Goal: Task Accomplishment & Management: Manage account settings

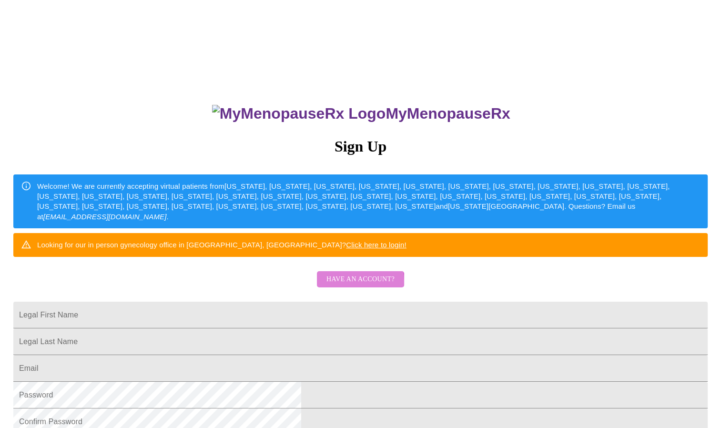
click at [343, 285] on span "Have an account?" at bounding box center [360, 279] width 68 height 12
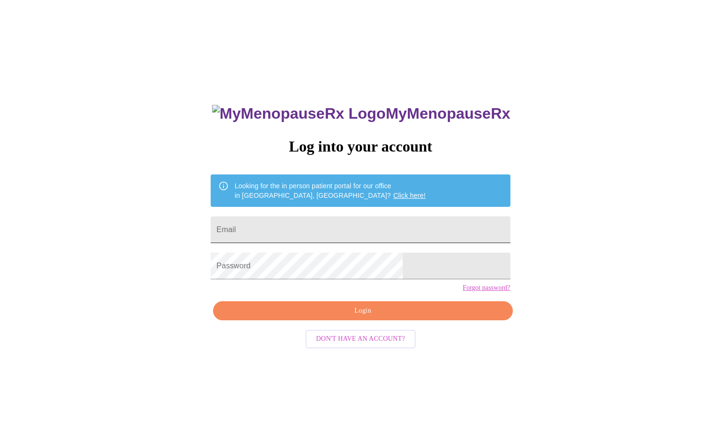
click at [326, 222] on input "Email" at bounding box center [360, 229] width 299 height 27
type input "[EMAIL_ADDRESS][DOMAIN_NAME]"
click at [335, 321] on button "Login" at bounding box center [362, 311] width 299 height 20
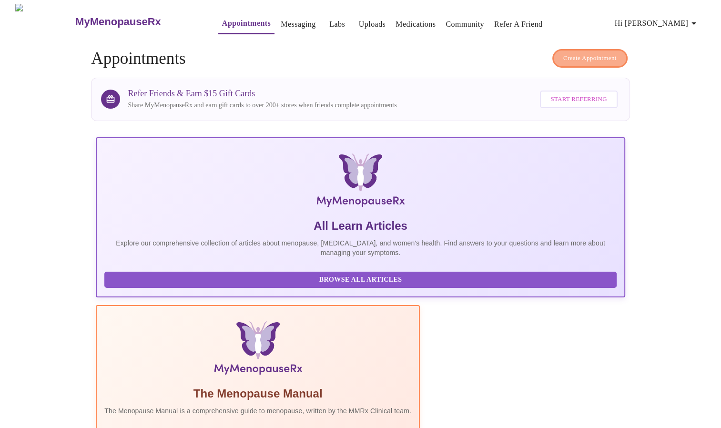
click at [565, 54] on span "Create Appointment" at bounding box center [589, 58] width 53 height 11
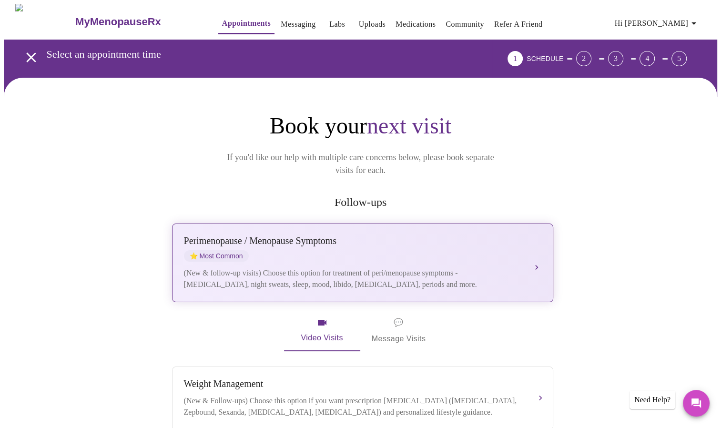
click at [423, 250] on div "[MEDICAL_DATA] / Menopause Symptoms ⭐ Most Common (New & follow-up visits) Choo…" at bounding box center [362, 262] width 357 height 55
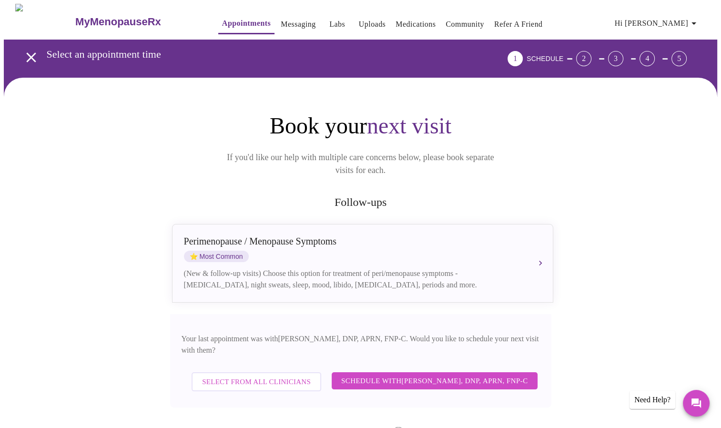
click at [381, 374] on span "Schedule with [PERSON_NAME], DNP, APRN, FNP-C" at bounding box center [434, 380] width 187 height 12
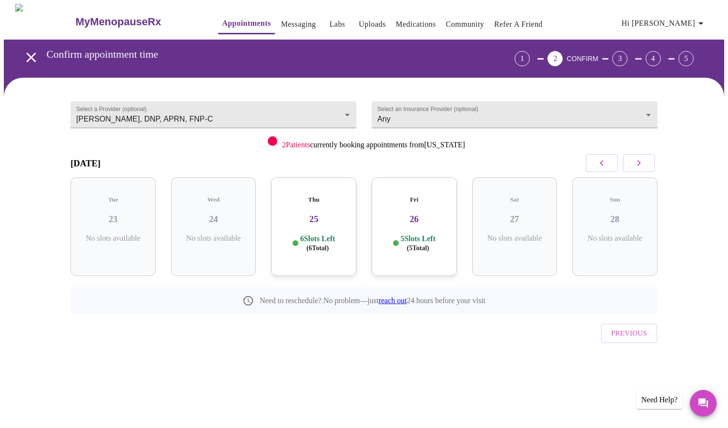
click at [320, 214] on h3 "25" at bounding box center [314, 219] width 70 height 10
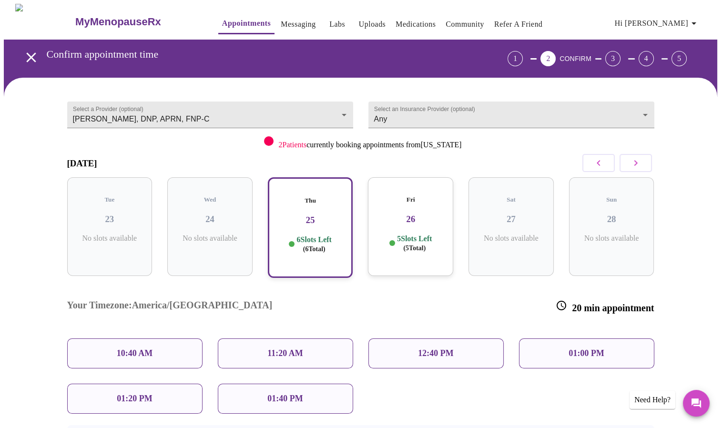
click at [422, 196] on div "Fri 26 5 Slots Left ( 5 Total)" at bounding box center [410, 226] width 85 height 99
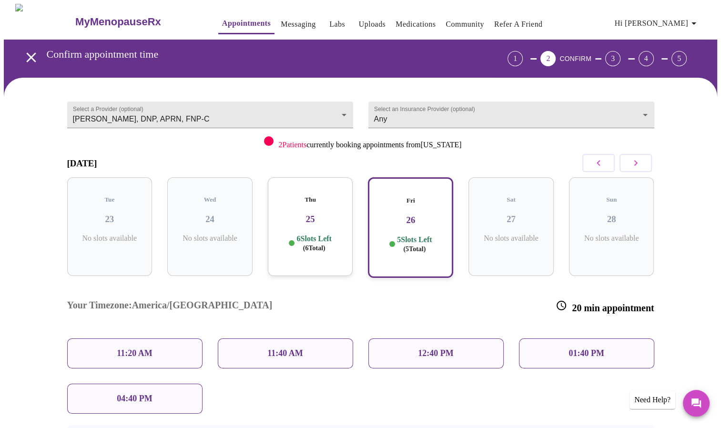
click at [421, 215] on h3 "26" at bounding box center [410, 220] width 68 height 10
click at [587, 348] on p "01:40 PM" at bounding box center [585, 353] width 35 height 10
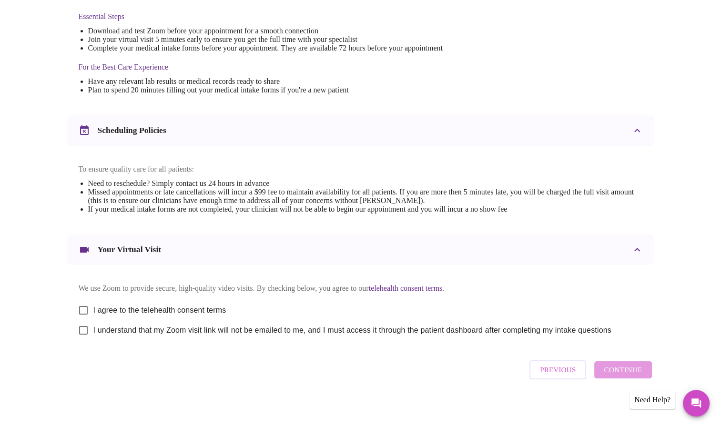
scroll to position [262, 0]
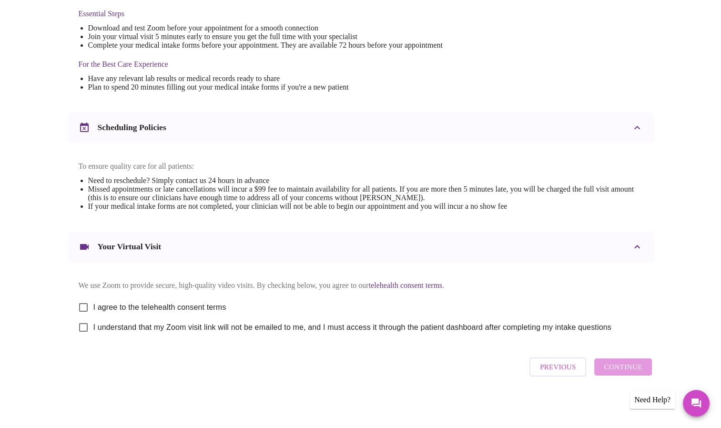
click at [84, 307] on input "I agree to the telehealth consent terms" at bounding box center [83, 307] width 20 height 20
checkbox input "true"
click at [81, 329] on input "I understand that my Zoom visit link will not be emailed to me, and I must acce…" at bounding box center [83, 327] width 20 height 20
checkbox input "true"
click at [619, 372] on span "Continue" at bounding box center [623, 367] width 38 height 12
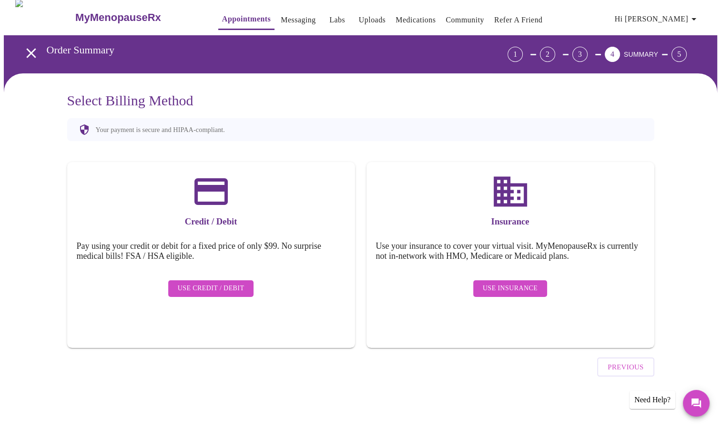
scroll to position [0, 0]
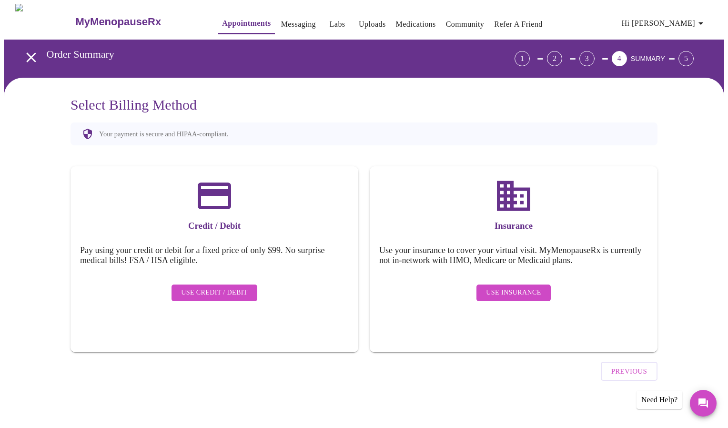
click at [225, 287] on span "Use Credit / Debit" at bounding box center [214, 293] width 67 height 12
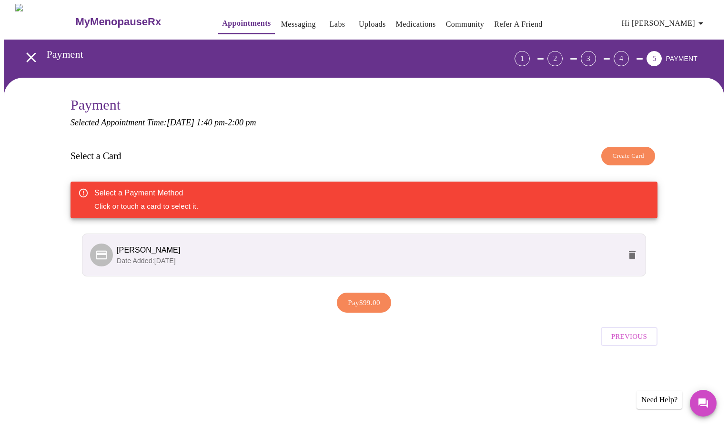
click at [402, 256] on p "Date Added: [DATE]" at bounding box center [369, 261] width 504 height 10
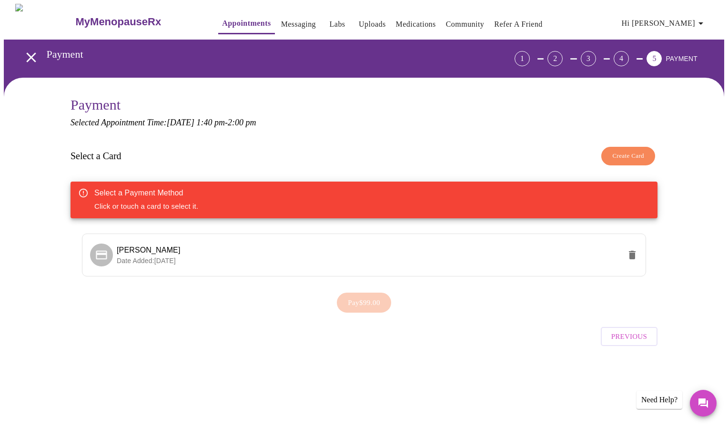
click at [366, 303] on div "Pay $99.00" at bounding box center [363, 303] width 587 height 30
click at [410, 160] on div "Select a Card Create Card" at bounding box center [363, 156] width 587 height 28
click at [197, 250] on span "[PERSON_NAME]" at bounding box center [369, 249] width 504 height 11
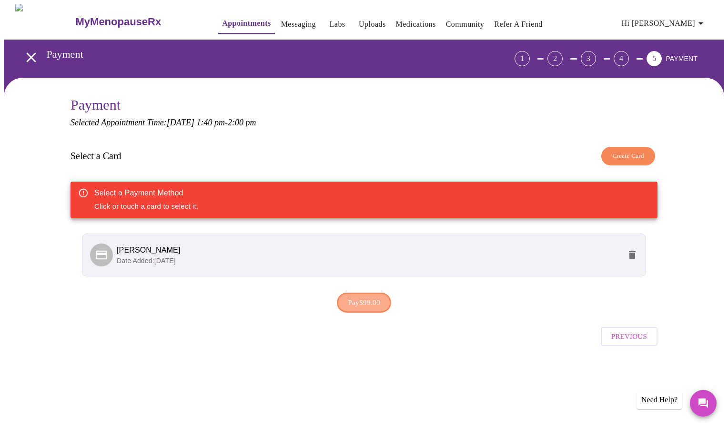
click at [352, 302] on span "Pay $99.00" at bounding box center [364, 302] width 32 height 12
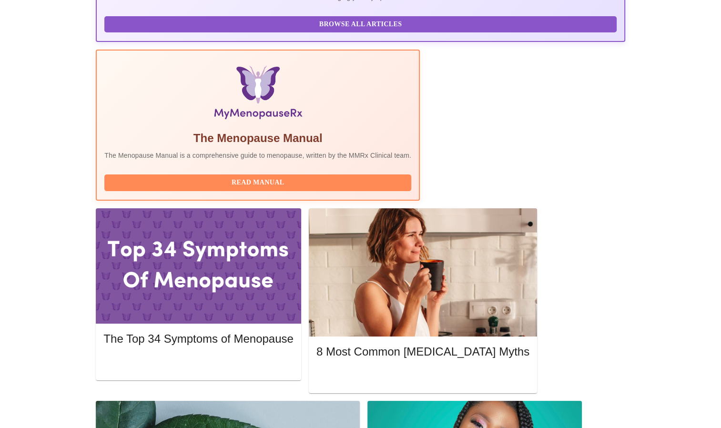
scroll to position [246, 0]
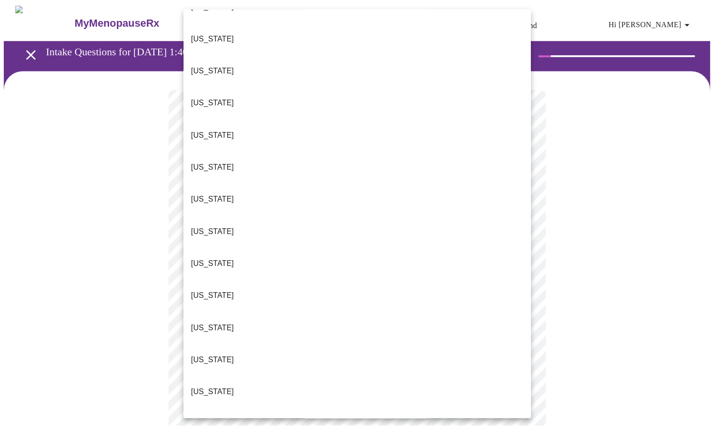
scroll to position [228, 0]
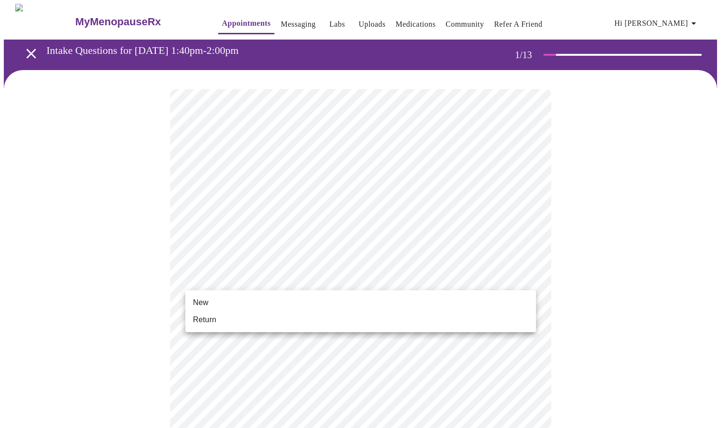
click at [218, 321] on li "Return" at bounding box center [360, 319] width 351 height 17
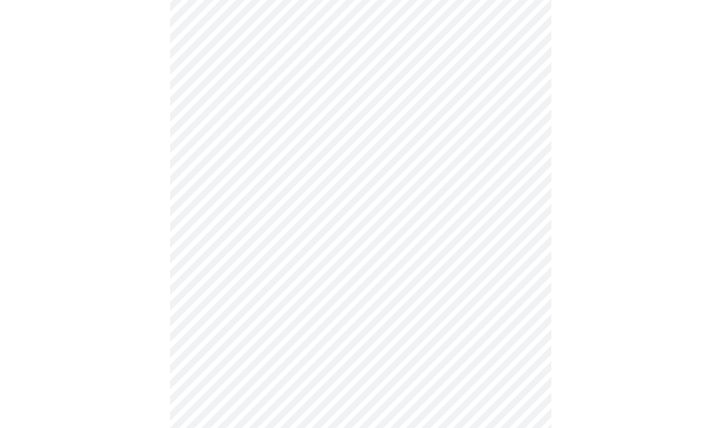
scroll to position [387, 0]
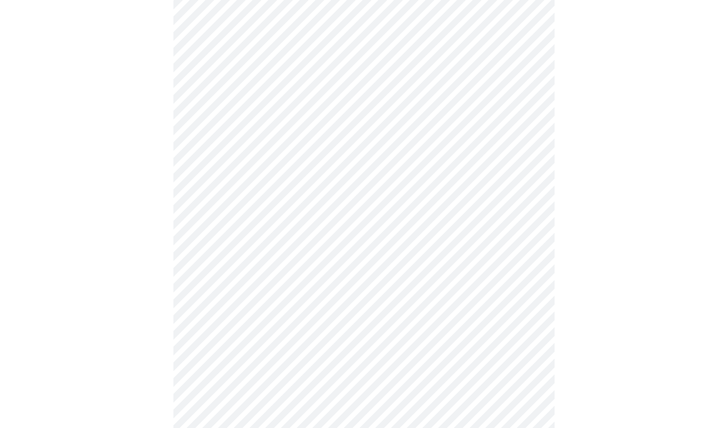
click at [432, 340] on body "MyMenopauseRx Appointments Messaging Labs Uploads Medications Community Refer a…" at bounding box center [364, 45] width 720 height 856
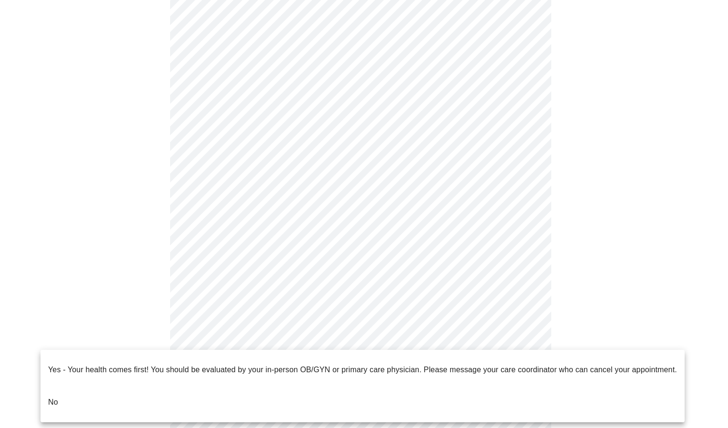
click at [53, 396] on p "No" at bounding box center [53, 401] width 10 height 11
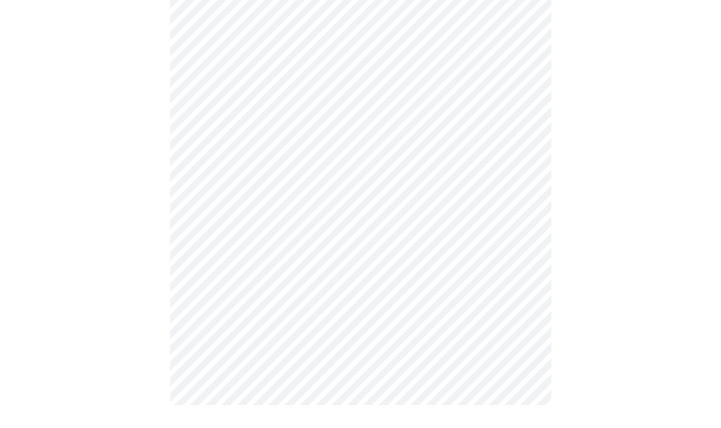
scroll to position [0, 0]
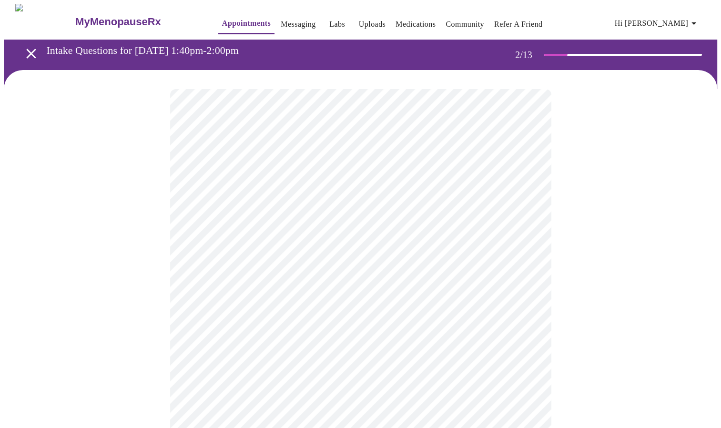
click at [484, 193] on body "MyMenopauseRx Appointments Messaging Labs Uploads Medications Community Refer a…" at bounding box center [360, 290] width 713 height 572
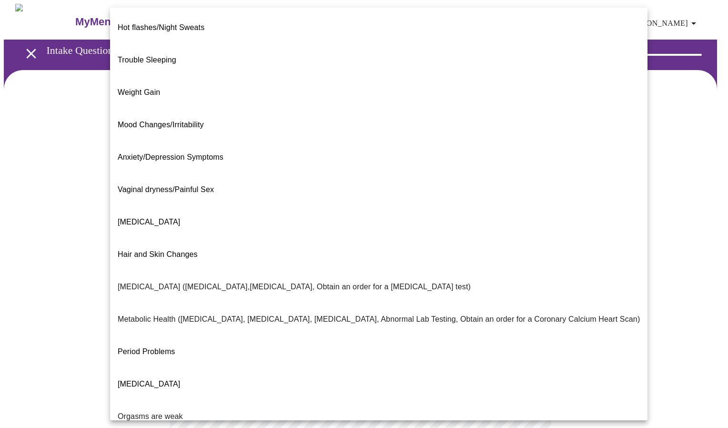
click at [69, 150] on div at bounding box center [364, 214] width 728 height 428
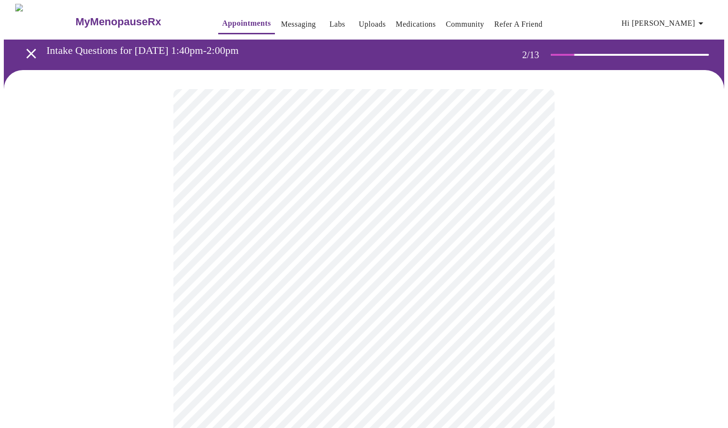
click at [261, 293] on body "MyMenopauseRx Appointments Messaging Labs Uploads Medications Community Refer a…" at bounding box center [364, 290] width 720 height 572
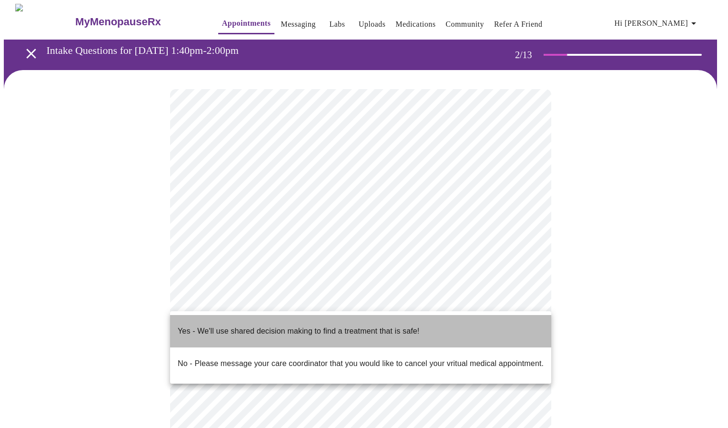
click at [232, 328] on p "Yes - We'll use shared decision making to find a treatment that is safe!" at bounding box center [299, 330] width 242 height 11
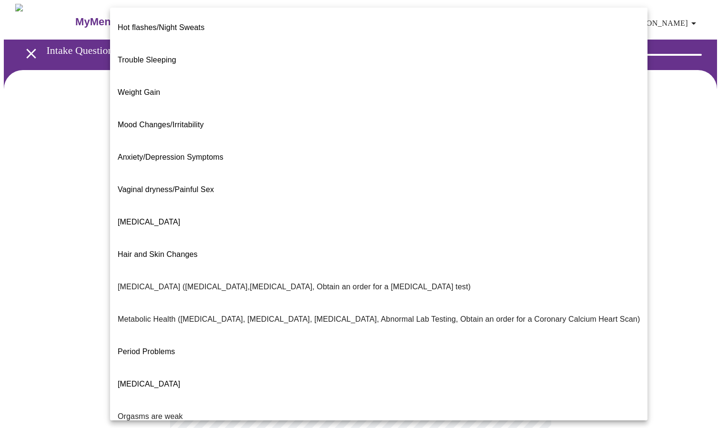
click at [270, 190] on body "MyMenopauseRx Appointments Messaging Labs Uploads Medications Community Refer a…" at bounding box center [364, 287] width 720 height 566
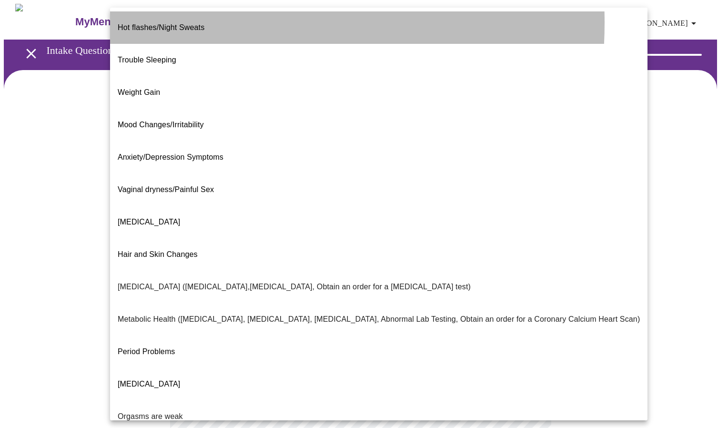
click at [171, 23] on span "Hot flashes/Night Sweats" at bounding box center [161, 27] width 87 height 8
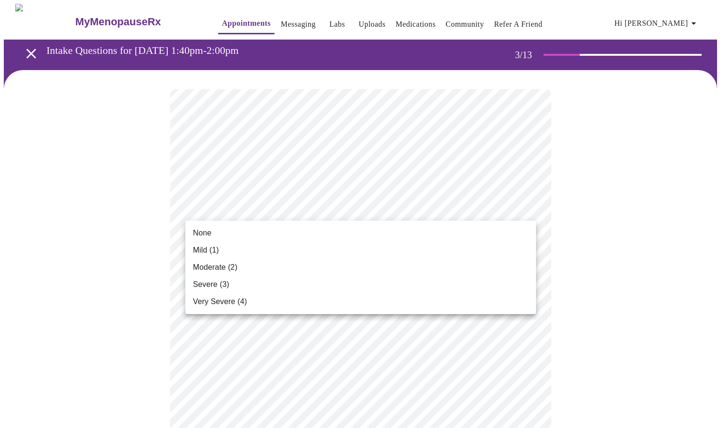
click at [206, 266] on span "Moderate (2)" at bounding box center [215, 267] width 44 height 11
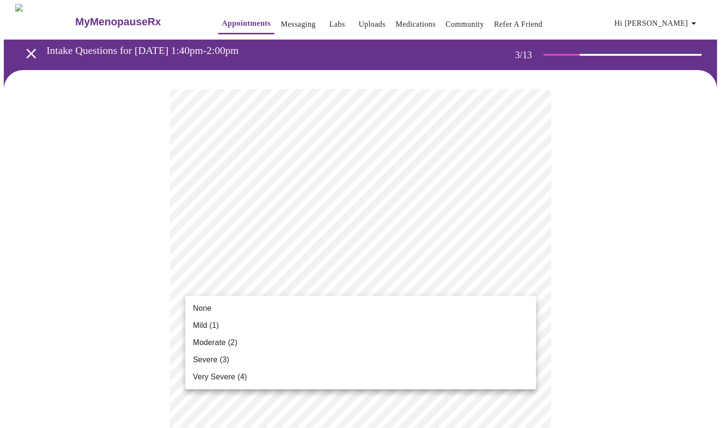
click at [196, 309] on span "None" at bounding box center [202, 307] width 19 height 11
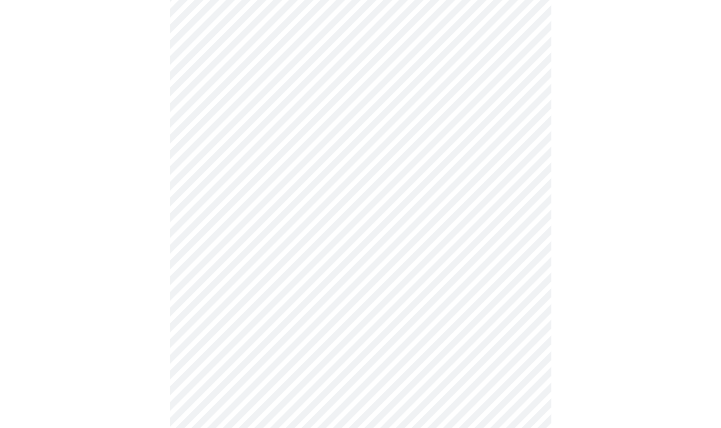
scroll to position [202, 0]
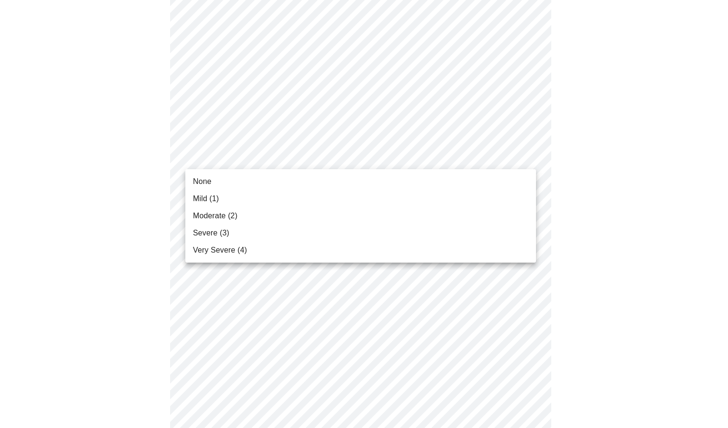
click at [335, 154] on body "MyMenopauseRx Appointments Messaging Labs Uploads Medications Community Refer a…" at bounding box center [364, 422] width 720 height 1240
click at [210, 218] on span "Moderate (2)" at bounding box center [215, 215] width 44 height 11
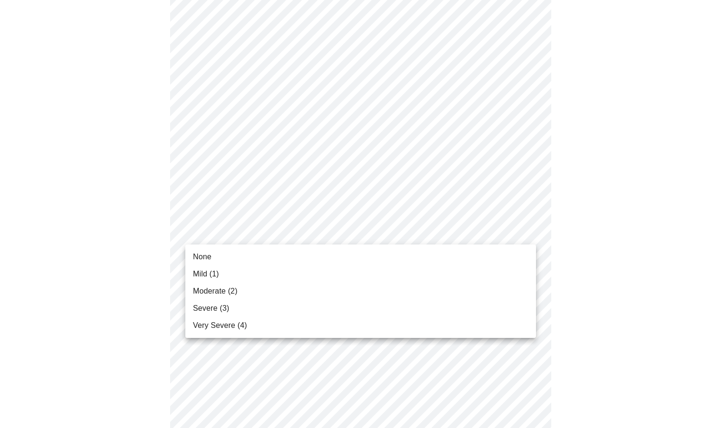
click at [465, 232] on body "MyMenopauseRx Appointments Messaging Labs Uploads Medications Community Refer a…" at bounding box center [364, 415] width 720 height 1227
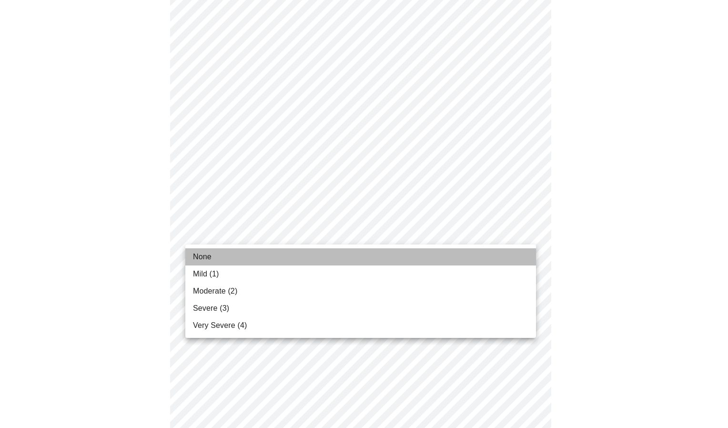
click at [221, 258] on li "None" at bounding box center [360, 256] width 351 height 17
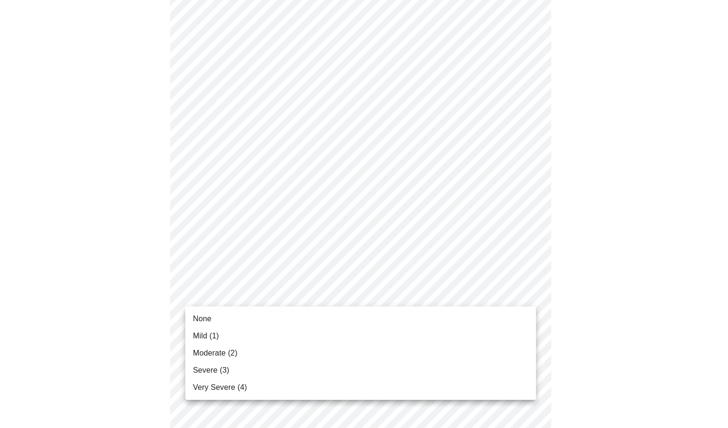
click at [279, 298] on body "MyMenopauseRx Appointments Messaging Labs Uploads Medications Community Refer a…" at bounding box center [364, 408] width 720 height 1213
click at [219, 321] on li "None" at bounding box center [360, 318] width 351 height 17
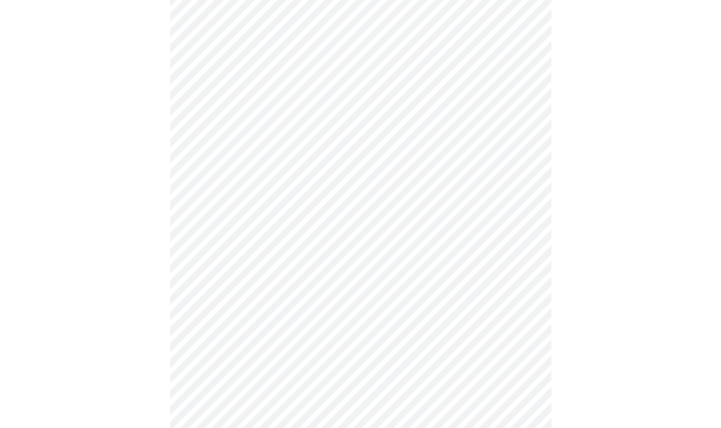
click at [269, 360] on body "MyMenopauseRx Appointments Messaging Labs Uploads Medications Community Refer a…" at bounding box center [360, 402] width 713 height 1200
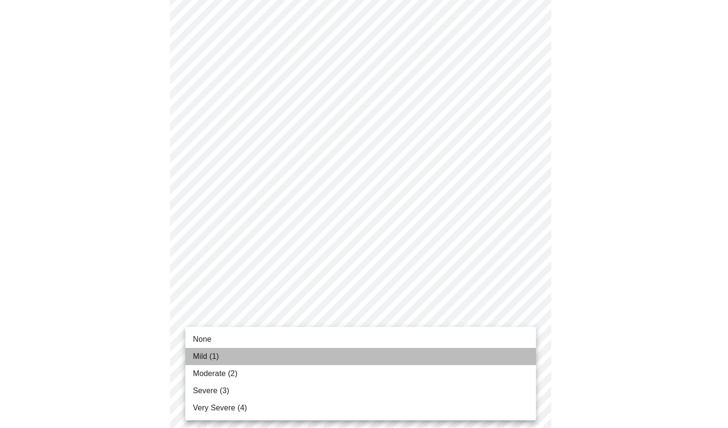
click at [215, 354] on span "Mild (1)" at bounding box center [206, 356] width 26 height 11
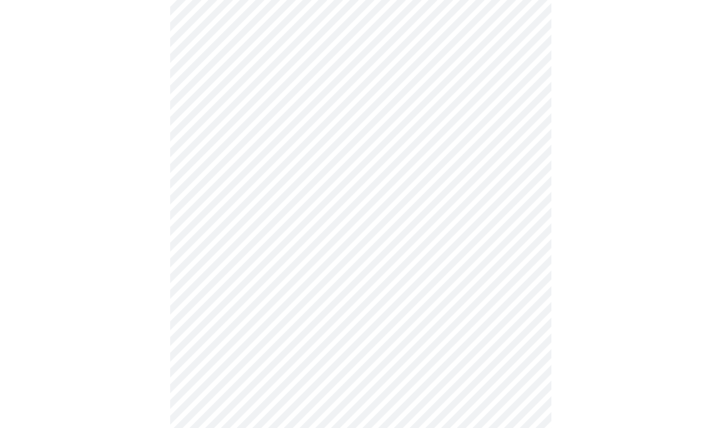
scroll to position [475, 0]
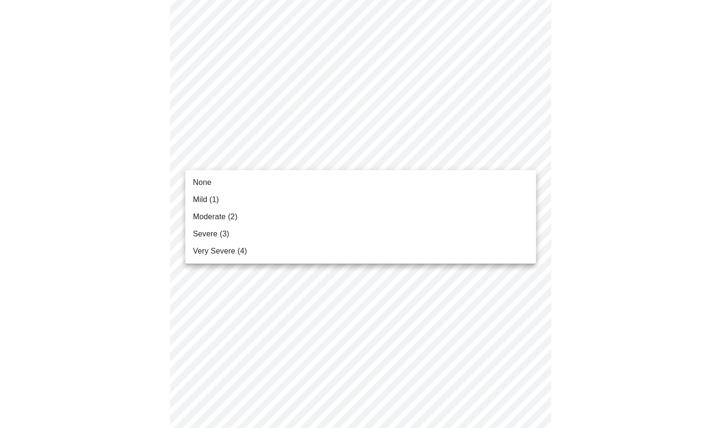
click at [426, 155] on body "MyMenopauseRx Appointments Messaging Labs Uploads Medications Community Refer a…" at bounding box center [364, 121] width 720 height 1187
click at [248, 199] on li "Mild (1)" at bounding box center [360, 199] width 351 height 17
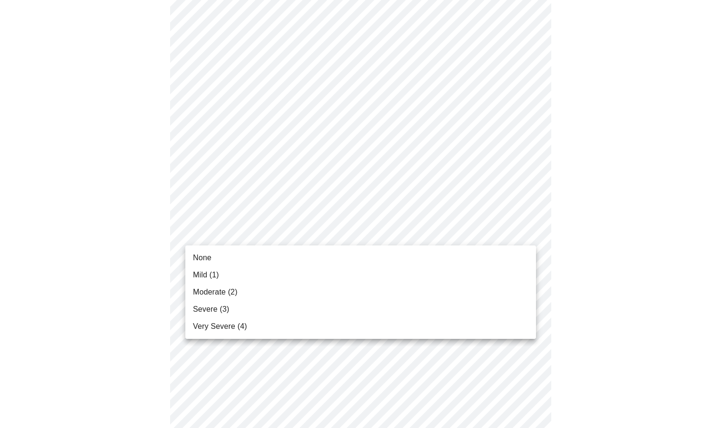
click at [274, 235] on body "MyMenopauseRx Appointments Messaging Labs Uploads Medications Community Refer a…" at bounding box center [364, 114] width 720 height 1173
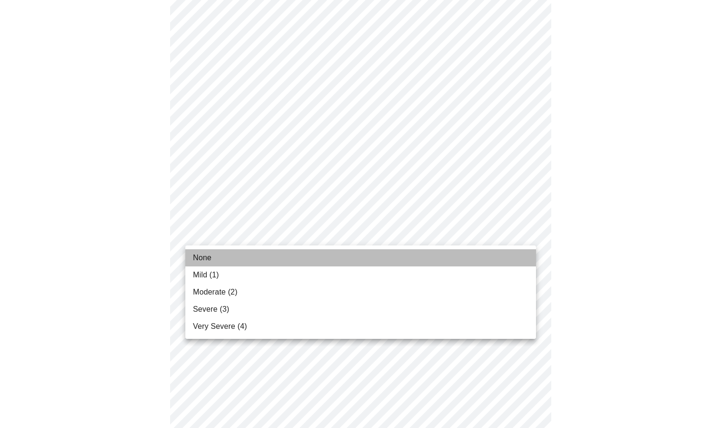
click at [215, 255] on li "None" at bounding box center [360, 257] width 351 height 17
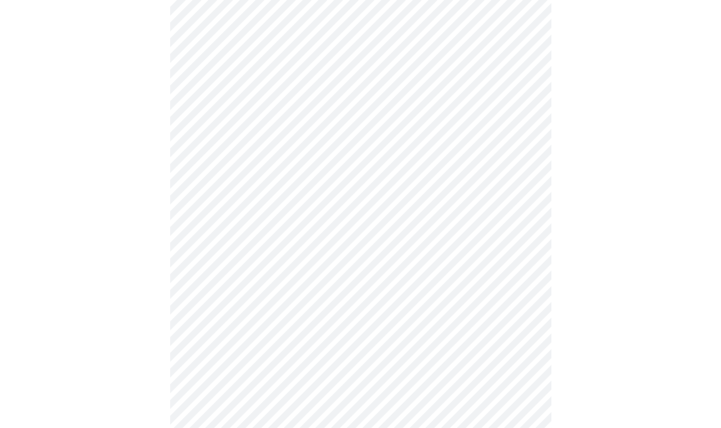
click at [267, 311] on body "MyMenopauseRx Appointments Messaging Labs Uploads Medications Community Refer a…" at bounding box center [360, 108] width 713 height 1160
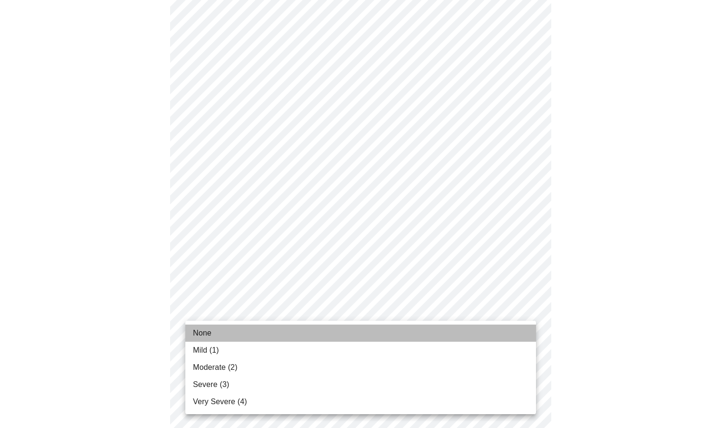
click at [226, 333] on li "None" at bounding box center [360, 332] width 351 height 17
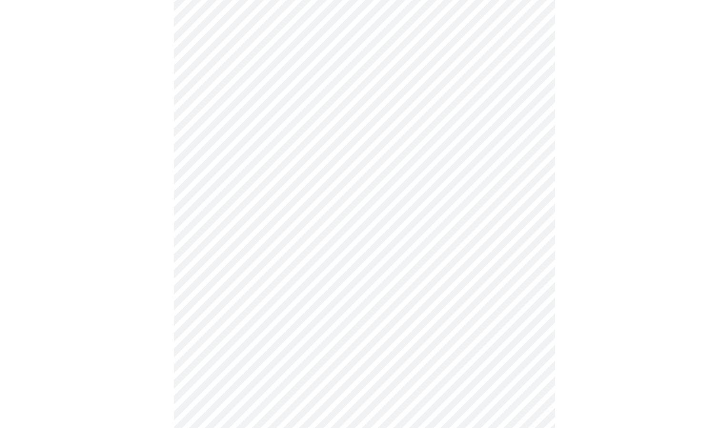
scroll to position [718, 0]
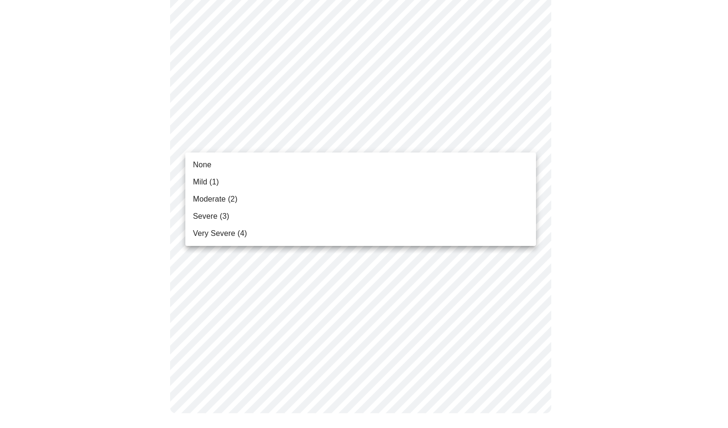
click at [247, 165] on li "None" at bounding box center [360, 164] width 351 height 17
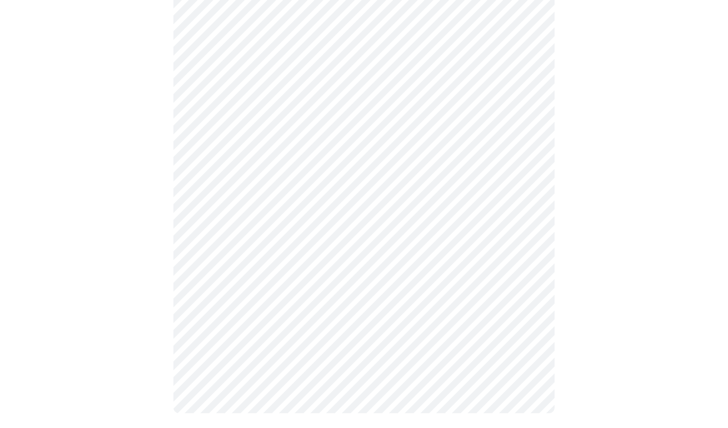
scroll to position [705, 0]
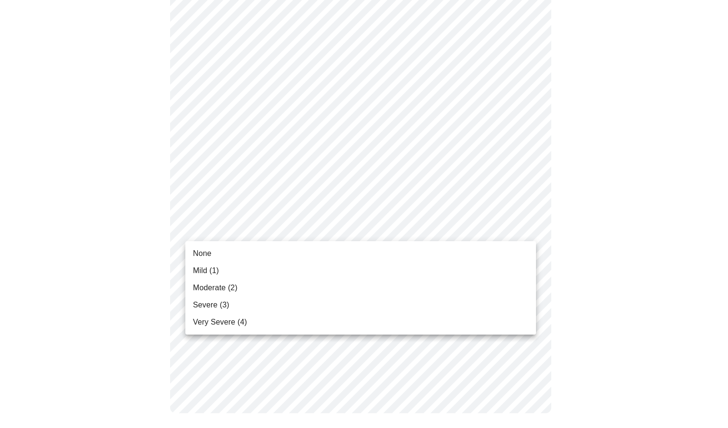
click at [220, 252] on li "None" at bounding box center [360, 253] width 351 height 17
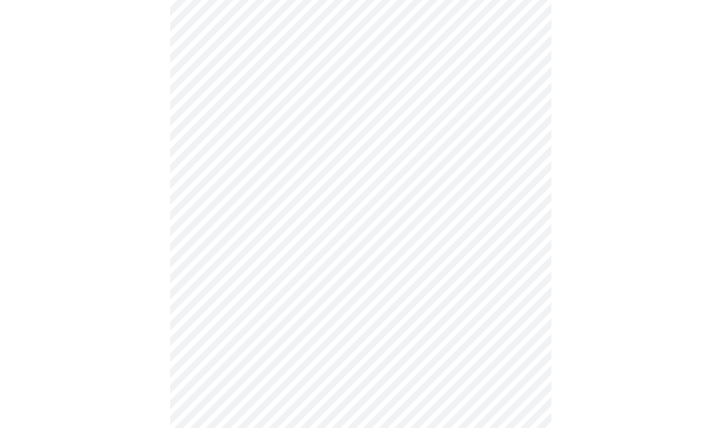
scroll to position [420, 0]
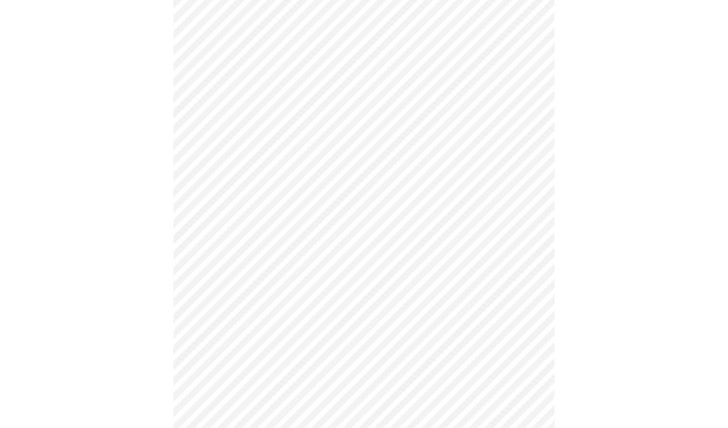
click at [285, 157] on body "MyMenopauseRx Appointments Messaging Labs Uploads Medications Community Refer a…" at bounding box center [364, 53] width 720 height 939
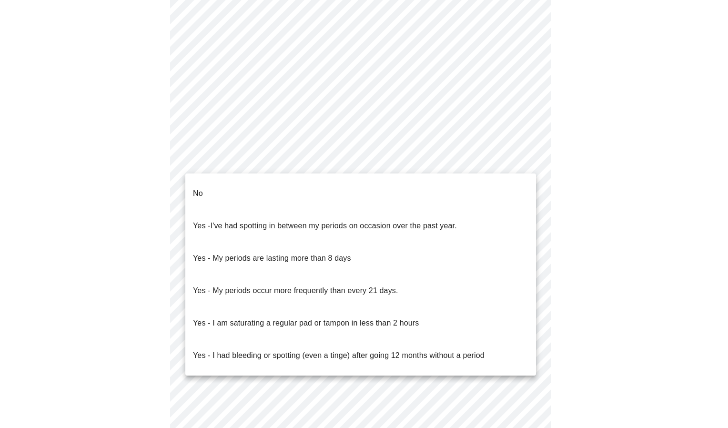
click at [204, 191] on li "No" at bounding box center [360, 193] width 351 height 32
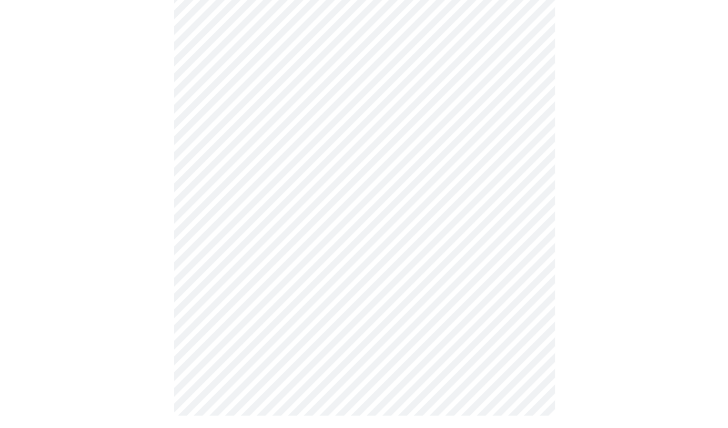
scroll to position [505, 0]
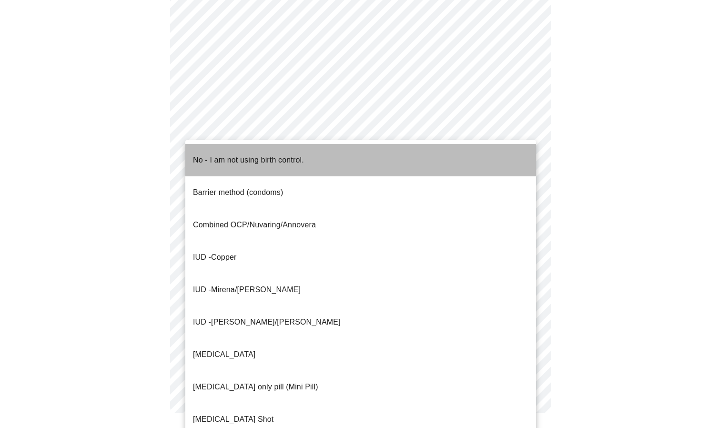
click at [239, 155] on p "No - I am not using birth control." at bounding box center [248, 159] width 111 height 11
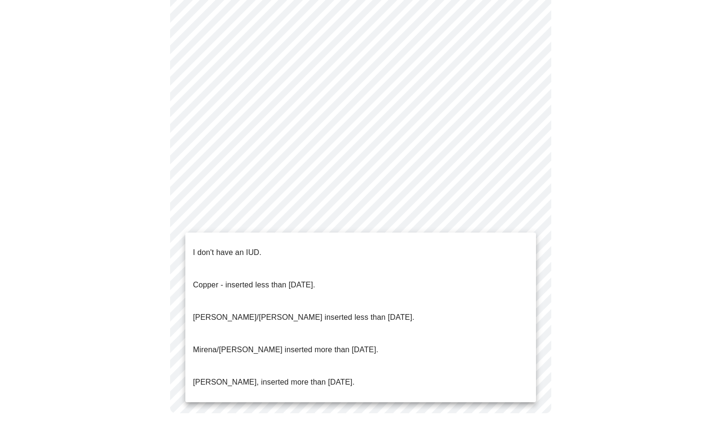
click at [232, 249] on p "I don't have an IUD." at bounding box center [227, 252] width 69 height 11
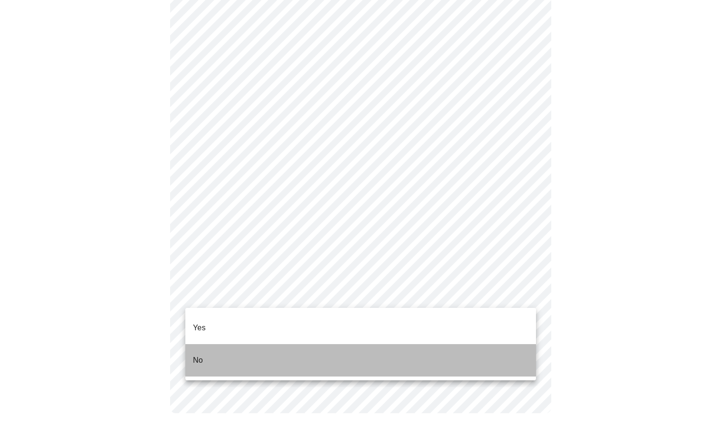
click at [203, 349] on li "No" at bounding box center [360, 360] width 351 height 32
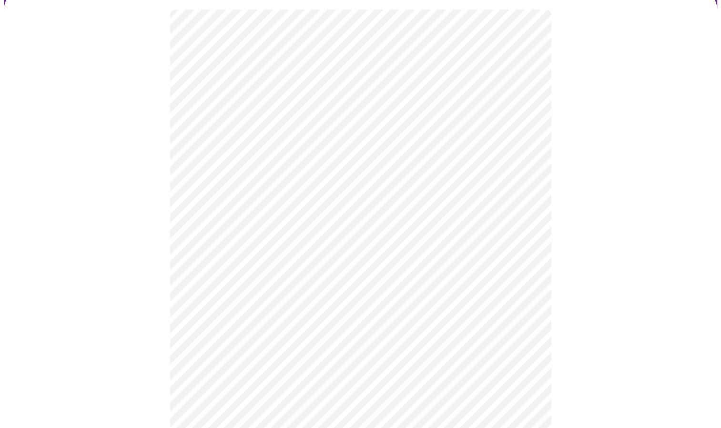
scroll to position [84, 0]
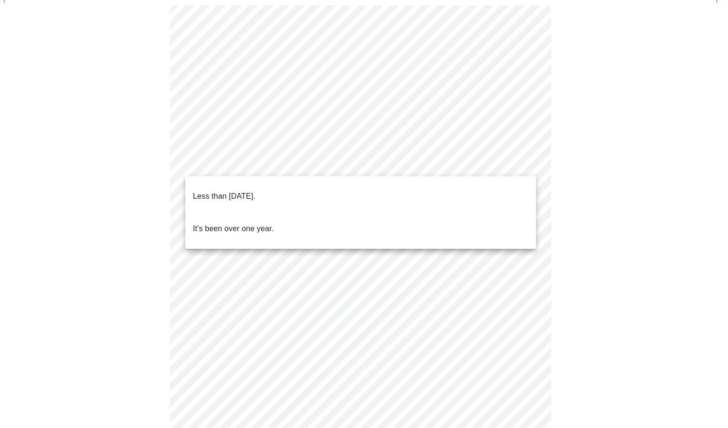
click at [460, 160] on body "MyMenopauseRx Appointments Messaging Labs Uploads Medications Community Refer a…" at bounding box center [364, 274] width 720 height 709
click at [257, 223] on p "It's been over one year." at bounding box center [233, 228] width 81 height 11
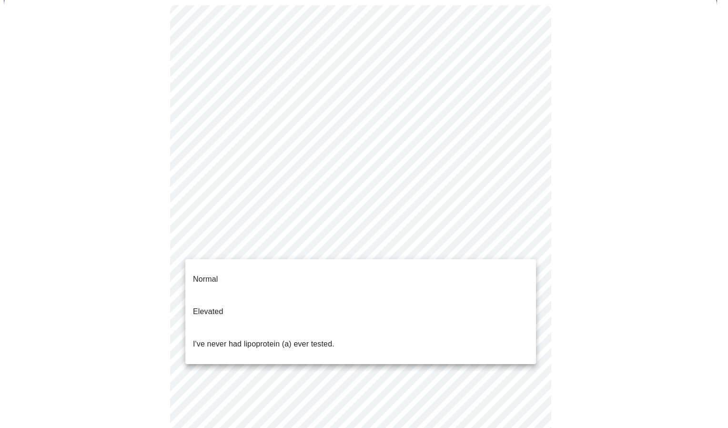
click at [259, 246] on body "MyMenopauseRx Appointments Messaging Labs Uploads Medications Community Refer a…" at bounding box center [364, 272] width 720 height 704
click at [217, 338] on p "I've never had lipoprotein (a) ever tested." at bounding box center [263, 343] width 141 height 11
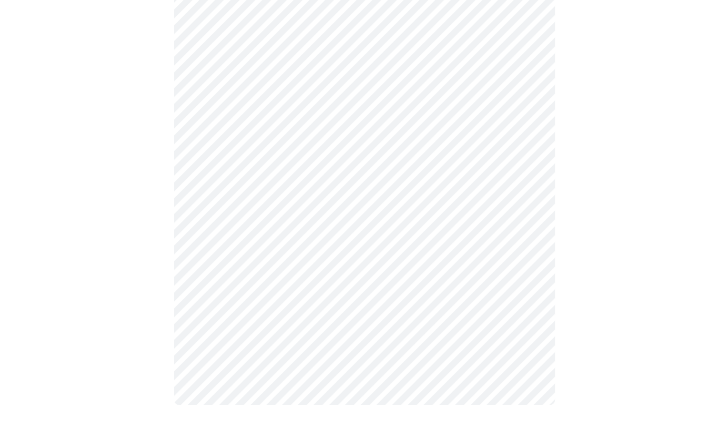
scroll to position [0, 0]
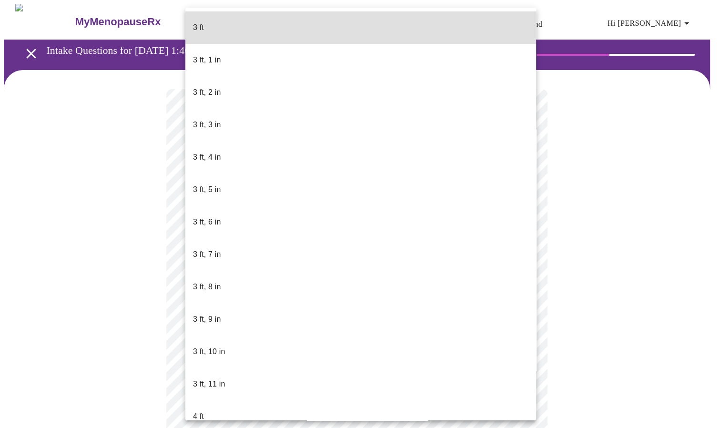
click at [379, 272] on body "MyMenopauseRx Appointments Messaging Labs Uploads Medications Community Refer a…" at bounding box center [360, 251] width 713 height 495
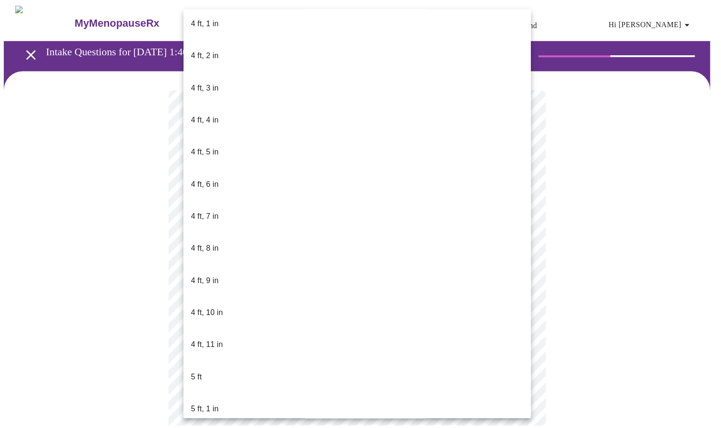
scroll to position [461, 0]
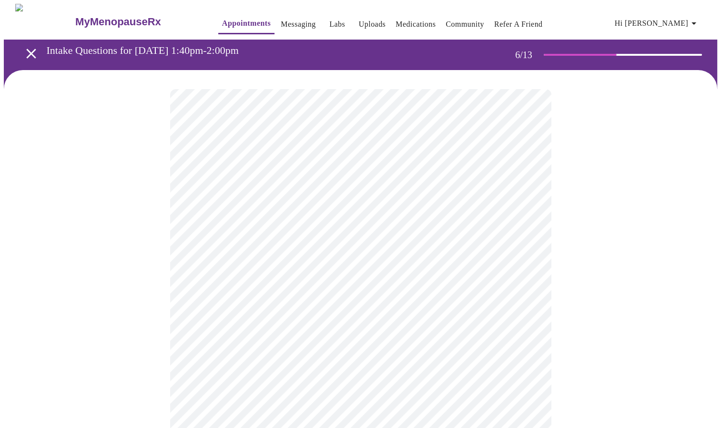
drag, startPoint x: 720, startPoint y: 224, endPoint x: 722, endPoint y: 279, distance: 54.8
click at [720, 279] on html "MyMenopauseRx Appointments Messaging Labs Uploads Medications Community Refer a…" at bounding box center [360, 245] width 721 height 490
drag, startPoint x: 722, startPoint y: 279, endPoint x: 686, endPoint y: 295, distance: 39.0
click at [686, 295] on div at bounding box center [360, 278] width 713 height 416
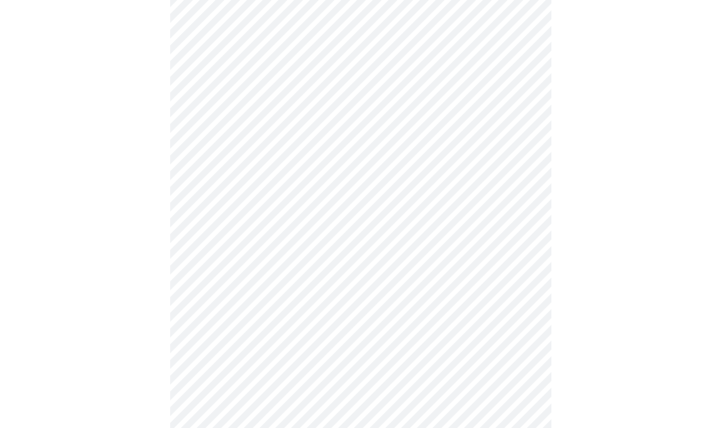
scroll to position [2513, 0]
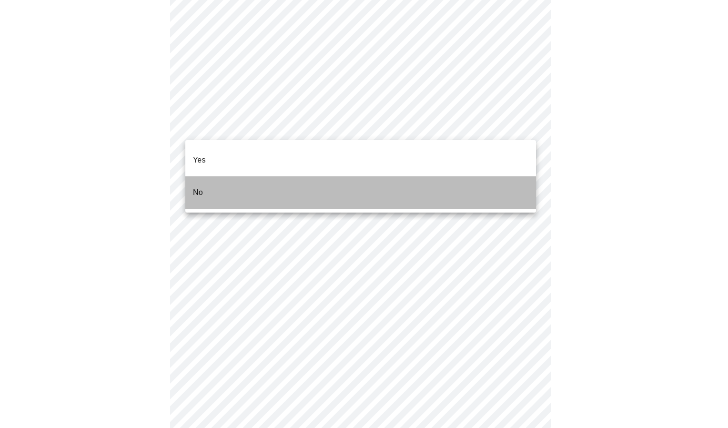
click at [235, 177] on li "No" at bounding box center [360, 192] width 351 height 32
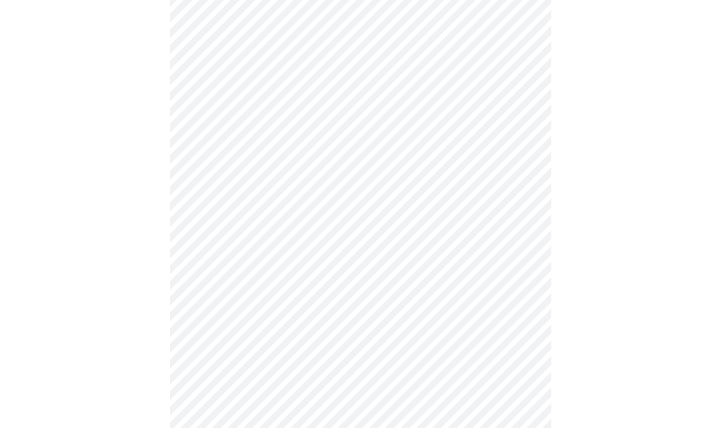
scroll to position [376, 0]
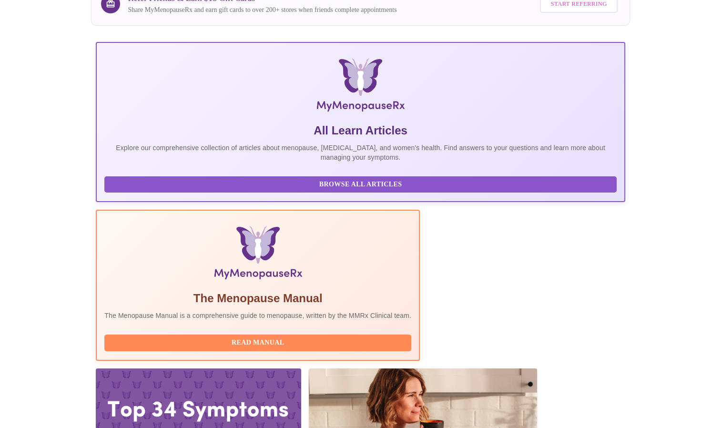
scroll to position [97, 0]
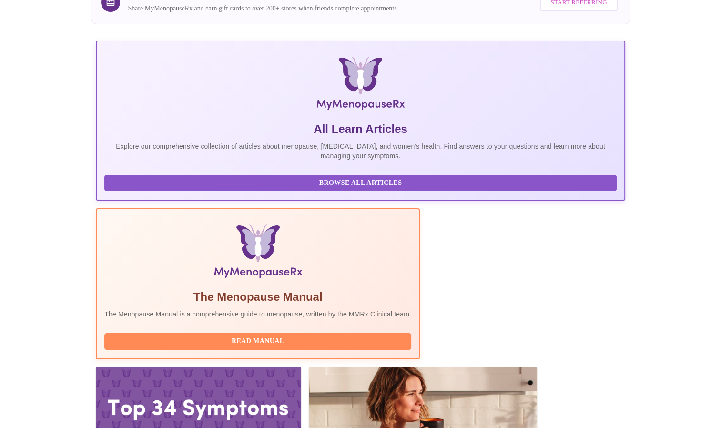
drag, startPoint x: 723, startPoint y: 253, endPoint x: 729, endPoint y: 313, distance: 60.4
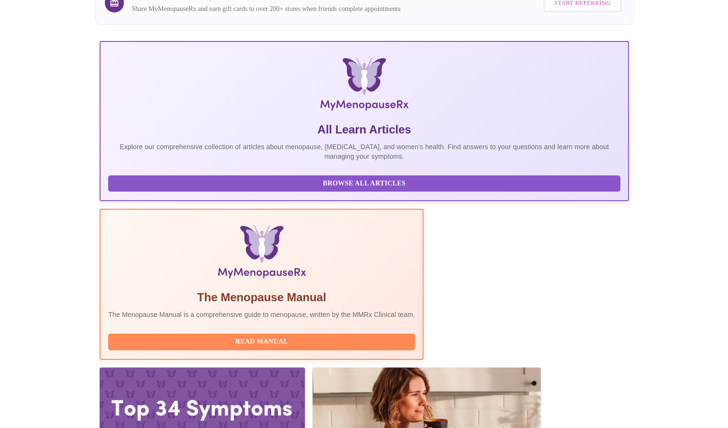
scroll to position [0, 0]
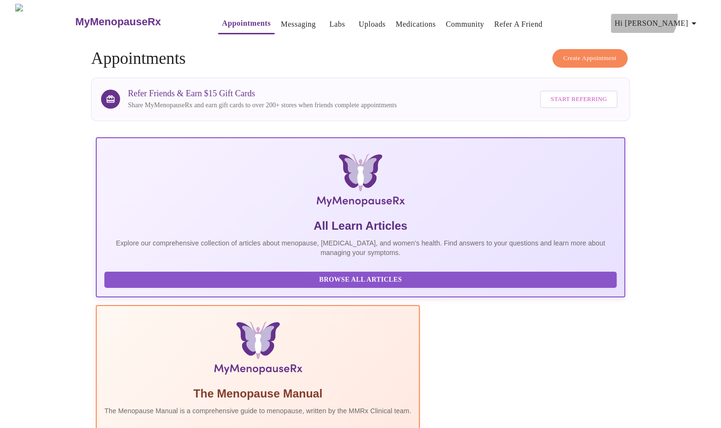
click at [677, 14] on button "Hi [PERSON_NAME]" at bounding box center [657, 23] width 92 height 19
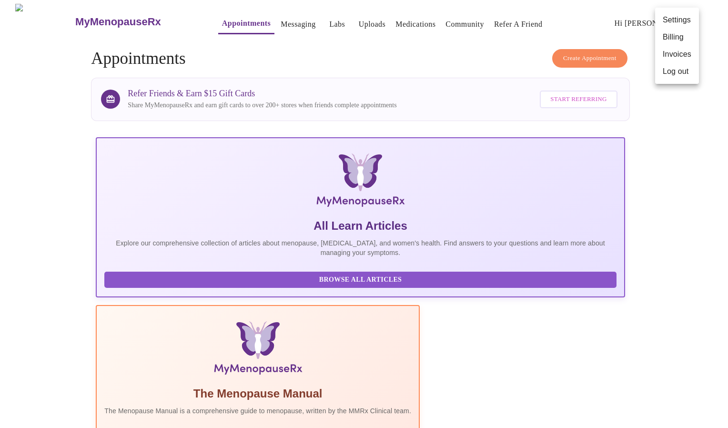
click at [671, 15] on li "Settings" at bounding box center [677, 19] width 44 height 17
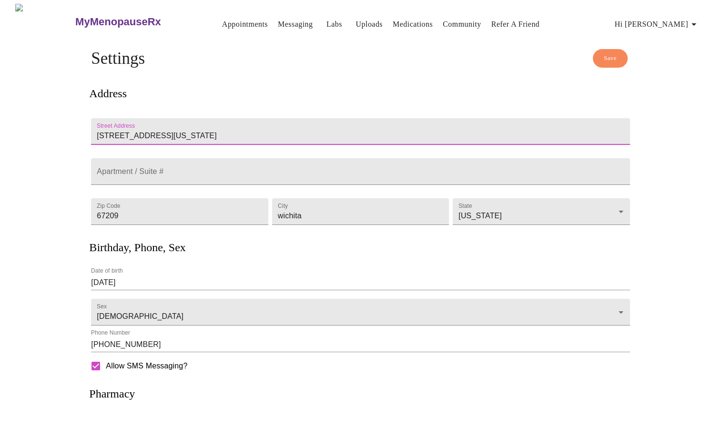
drag, startPoint x: 223, startPoint y: 121, endPoint x: 4, endPoint y: 111, distance: 219.3
click at [4, 111] on div "MyMenopauseRx Appointments Messaging Labs Uploads Medications Community Refer a…" at bounding box center [360, 260] width 713 height 512
type input "[STREET_ADDRESS]"
click at [105, 161] on input "Street Address" at bounding box center [360, 171] width 538 height 27
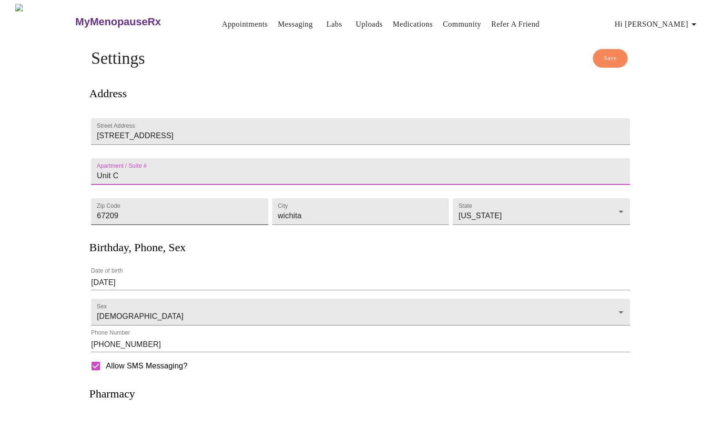
type input "Unit C"
drag, startPoint x: 131, startPoint y: 212, endPoint x: 0, endPoint y: 203, distance: 131.3
click at [0, 203] on html "MyMenopauseRx Appointments Messaging Labs Uploads Medications Community Refer a…" at bounding box center [360, 259] width 721 height 518
type input "55129"
drag, startPoint x: 309, startPoint y: 218, endPoint x: 120, endPoint y: 260, distance: 193.7
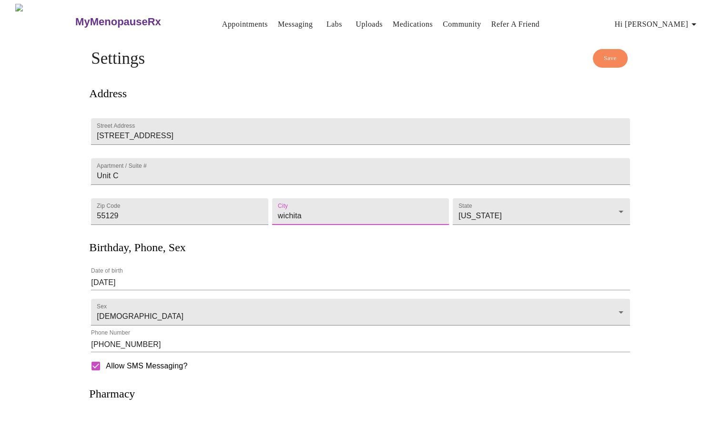
click at [120, 260] on div "Address Street Address [STREET_ADDRESS][GEOGRAPHIC_DATA] C Zip Code [GEOGRAPHIC…" at bounding box center [360, 296] width 538 height 440
click at [120, 268] on label "Date of birth" at bounding box center [107, 271] width 32 height 6
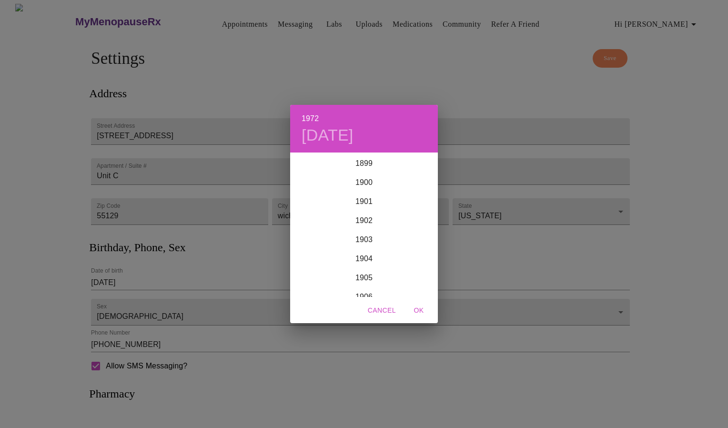
scroll to position [1334, 0]
click at [361, 218] on div "1972" at bounding box center [364, 225] width 148 height 19
click at [375, 71] on div "1972 [DATE] Jan Feb Mar Apr May Jun [DATE] Aug Sep Oct Nov Dec Cancel OK" at bounding box center [364, 214] width 728 height 428
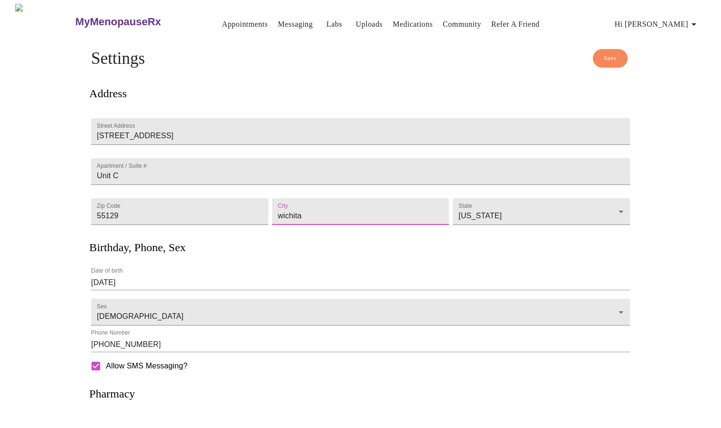
drag, startPoint x: 321, startPoint y: 220, endPoint x: 211, endPoint y: 263, distance: 117.6
click at [211, 263] on div "Address Street Address [STREET_ADDRESS][GEOGRAPHIC_DATA] C Zip Code [GEOGRAPHIC…" at bounding box center [360, 296] width 538 height 440
type input "Woodbury"
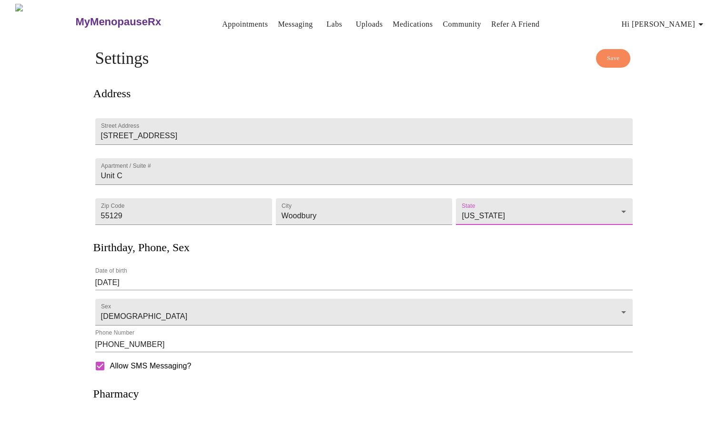
click at [619, 213] on body "MyMenopauseRx Appointments Messaging Labs Uploads Medications Community Refer a…" at bounding box center [364, 260] width 720 height 512
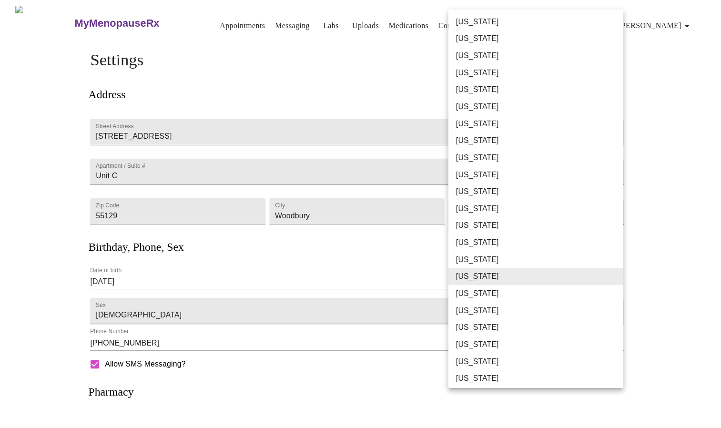
scroll to position [19, 0]
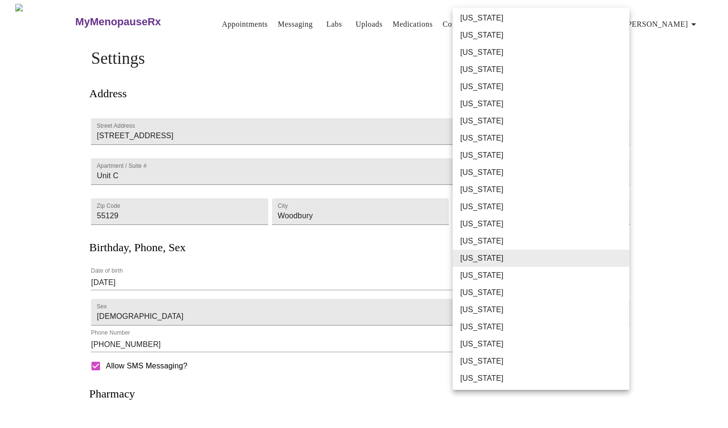
click at [488, 376] on li "[US_STATE]" at bounding box center [545, 378] width 184 height 17
type input "[US_STATE]"
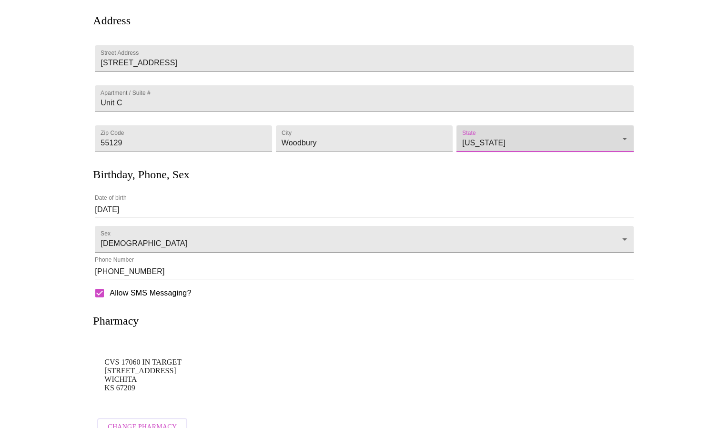
scroll to position [102, 0]
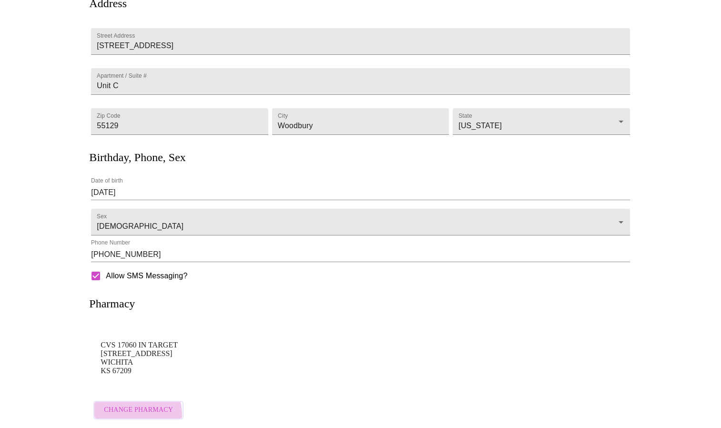
click at [130, 410] on span "Change Pharmacy" at bounding box center [138, 410] width 69 height 12
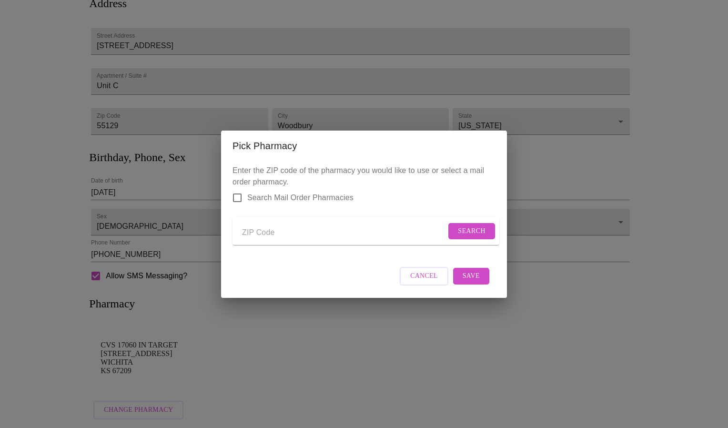
click at [258, 235] on input "Send a message to your care team" at bounding box center [344, 232] width 204 height 15
type input "55125"
click at [452, 231] on button "Search" at bounding box center [471, 231] width 47 height 17
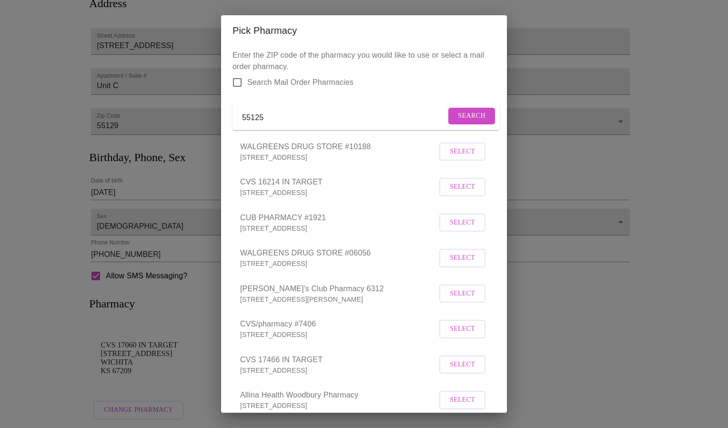
click at [440, 196] on button "Select" at bounding box center [462, 187] width 46 height 19
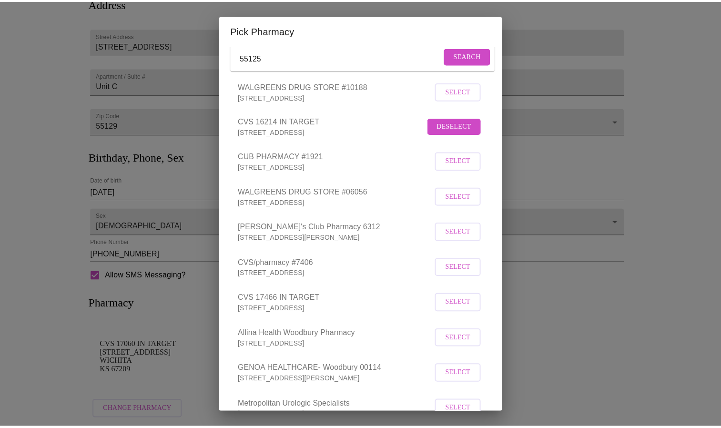
scroll to position [168, 0]
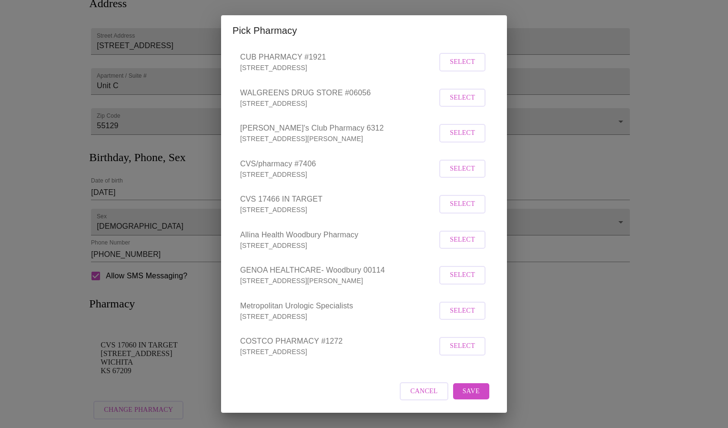
click at [465, 392] on span "Save" at bounding box center [471, 391] width 17 height 12
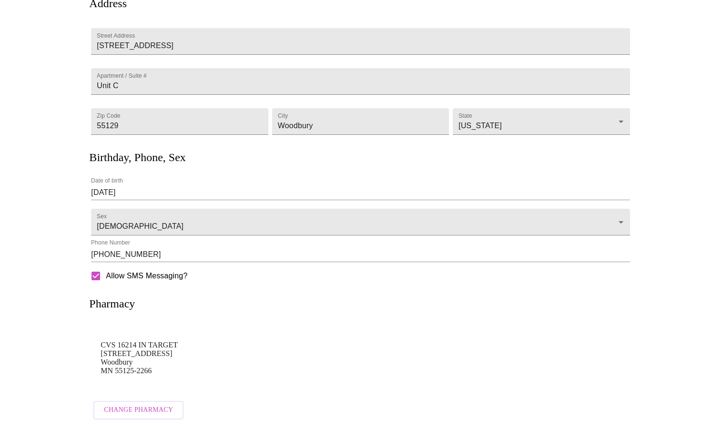
scroll to position [0, 0]
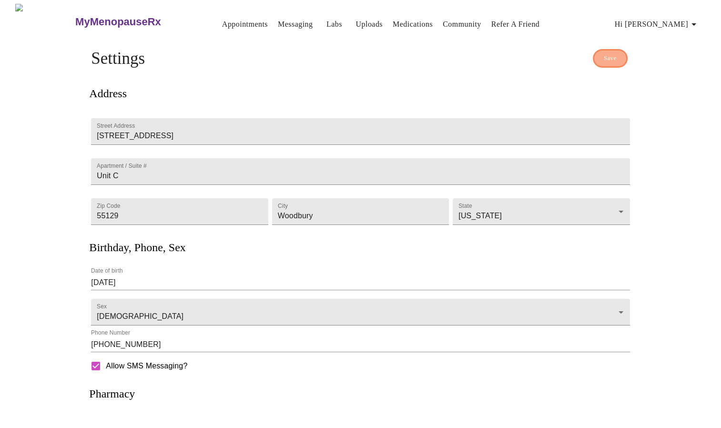
click at [605, 55] on span "Save" at bounding box center [610, 58] width 13 height 11
click at [668, 20] on span "Hi [PERSON_NAME]" at bounding box center [656, 24] width 85 height 13
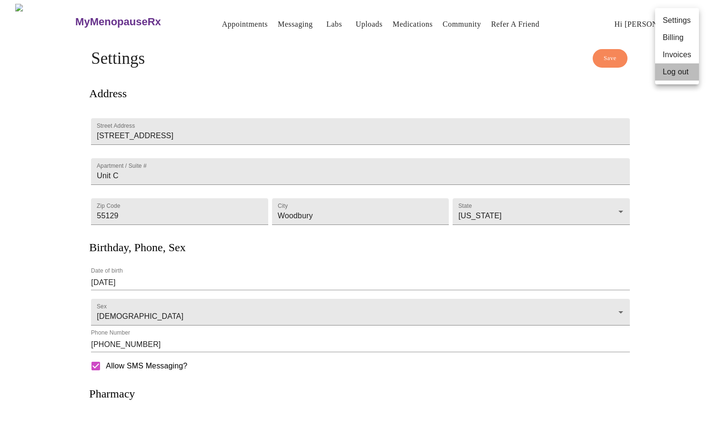
click at [667, 73] on li "Log out" at bounding box center [677, 71] width 44 height 17
